Goal: Find specific page/section: Find specific page/section

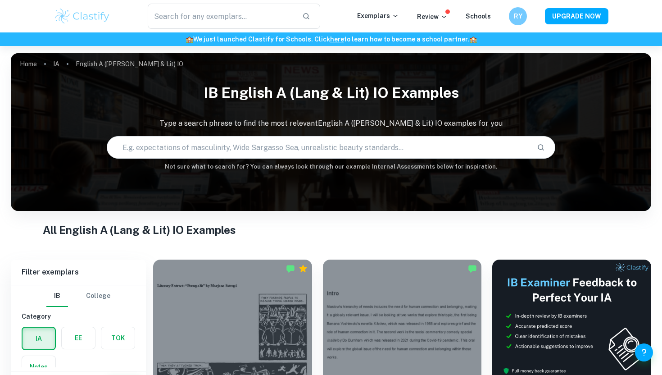
click at [250, 151] on input "text" at bounding box center [318, 147] width 422 height 25
click at [75, 332] on label "button" at bounding box center [78, 338] width 33 height 22
click at [0, 0] on input "radio" at bounding box center [0, 0] width 0 height 0
click at [177, 146] on input "text" at bounding box center [318, 147] width 422 height 25
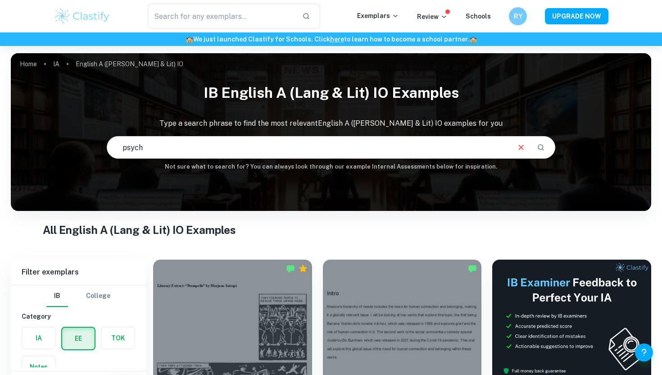
type input "psych"
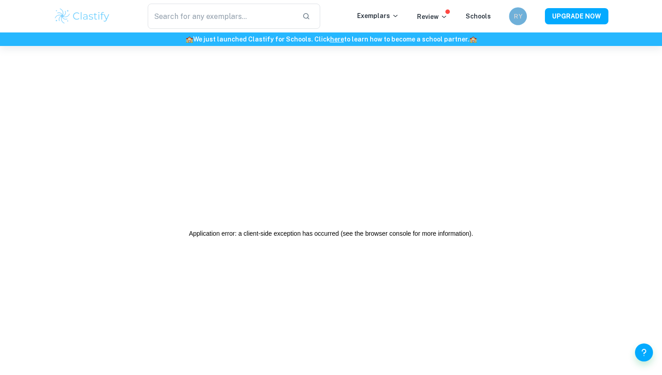
click at [521, 17] on h6 "RY" at bounding box center [518, 16] width 10 height 10
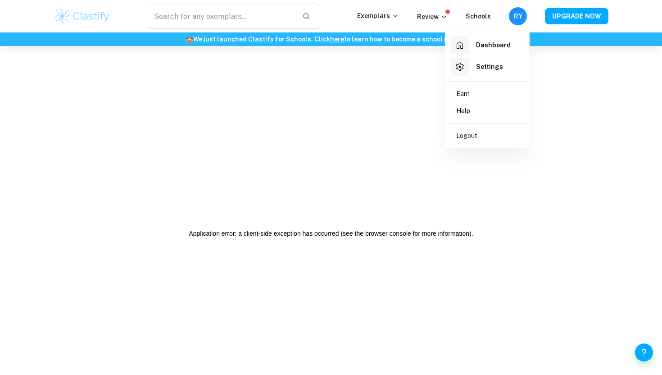
click at [467, 135] on p "Logout" at bounding box center [466, 136] width 21 height 10
